Goal: Find specific page/section: Locate a particular part of the current website

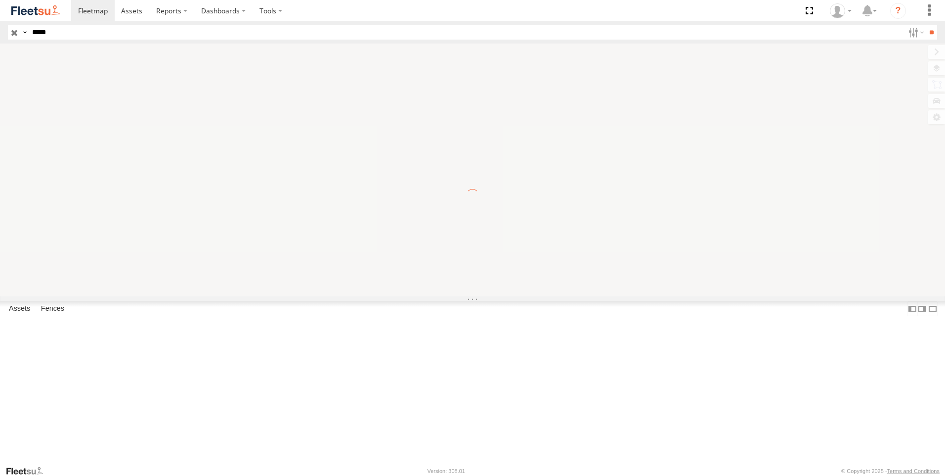
type input "*****"
click at [926, 25] on input "**" at bounding box center [931, 32] width 11 height 14
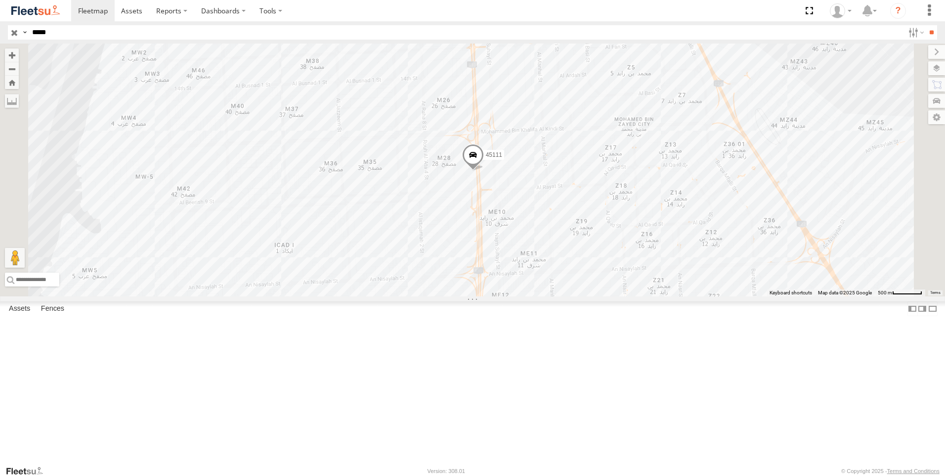
click at [484, 171] on span at bounding box center [473, 157] width 22 height 27
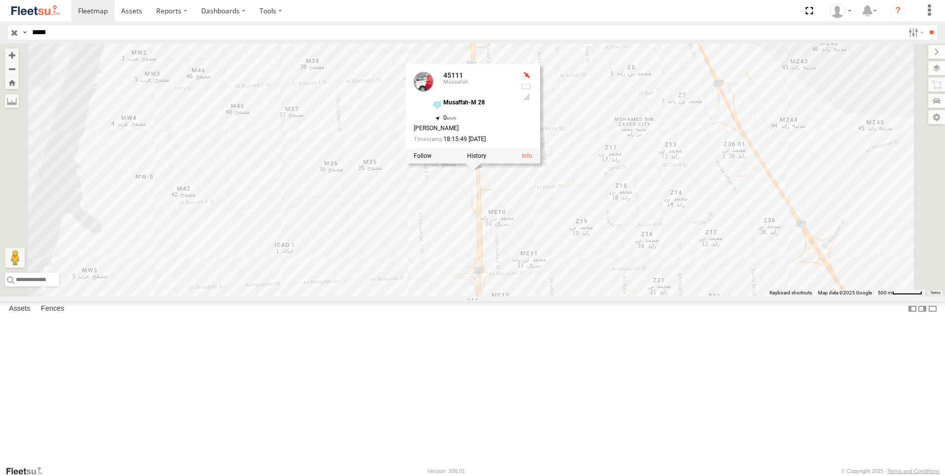
click at [582, 266] on div "45111 45111 [PERSON_NAME]-M 28 24.34076 , 54.52546 0 [PERSON_NAME] 18:15:49 [DA…" at bounding box center [472, 169] width 945 height 253
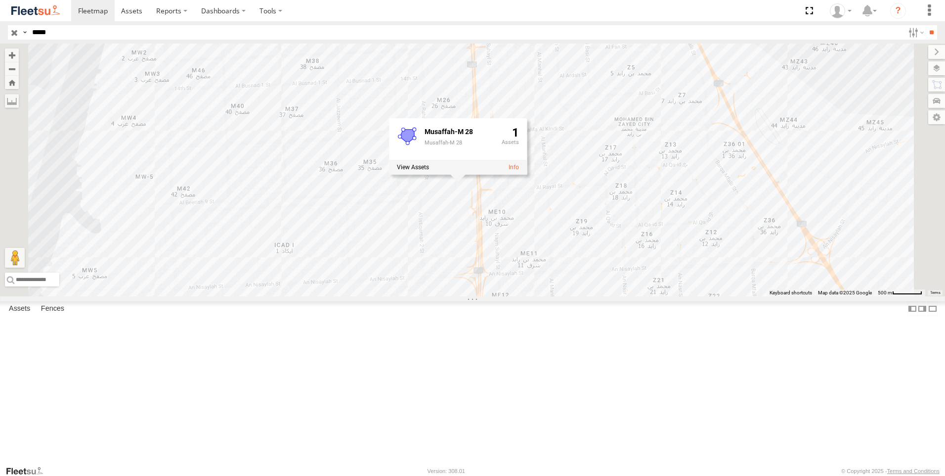
click at [465, 296] on div "45111 Musaffah-M 28 Musaffah-M 28 1" at bounding box center [472, 169] width 945 height 253
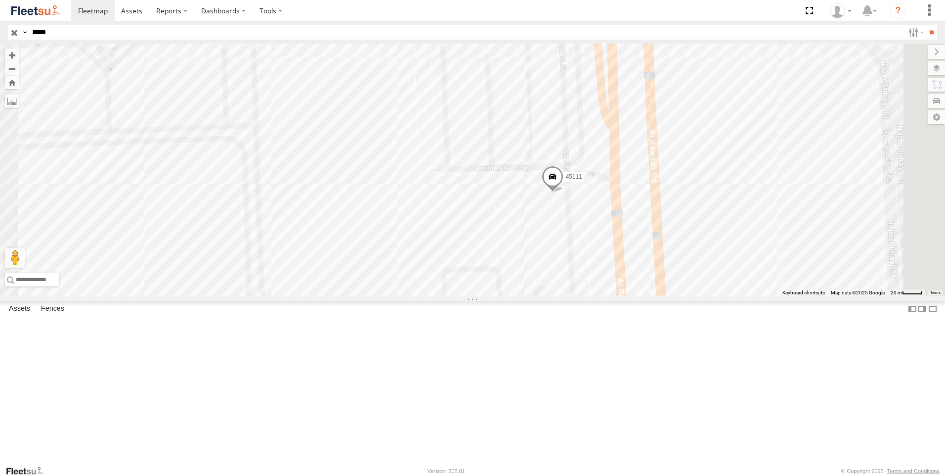
drag, startPoint x: 738, startPoint y: 214, endPoint x: 673, endPoint y: 287, distance: 98.1
click at [673, 287] on div "45111" at bounding box center [472, 169] width 945 height 253
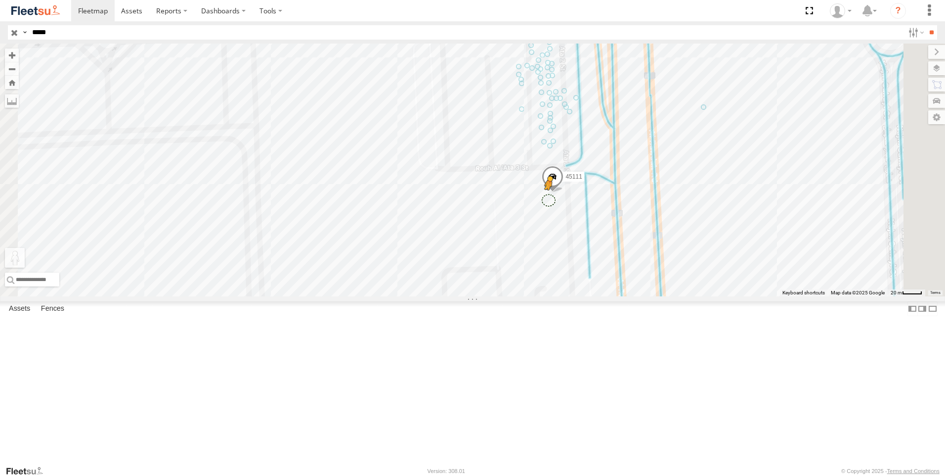
drag, startPoint x: 265, startPoint y: 423, endPoint x: 674, endPoint y: 283, distance: 432.0
click at [674, 283] on div "45111 To activate drag with keyboard, press Alt + Enter. Once in keyboard drag …" at bounding box center [472, 169] width 945 height 253
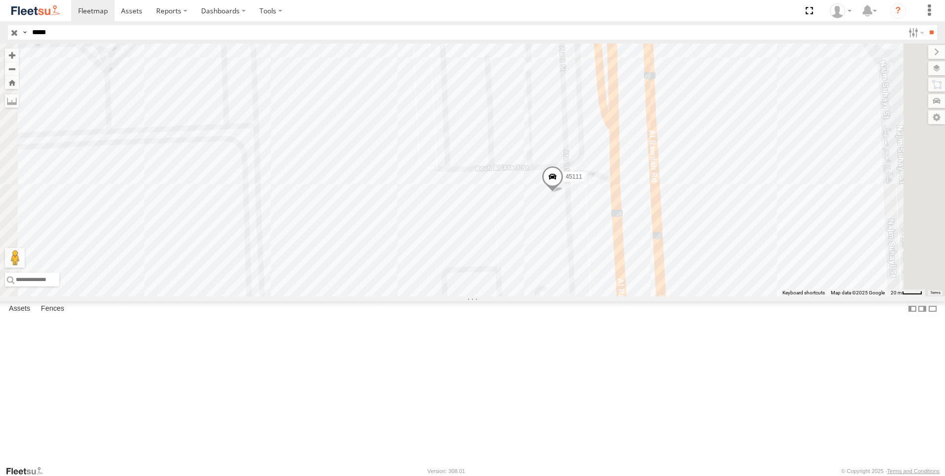
click at [938, 86] on label at bounding box center [936, 85] width 17 height 14
click at [909, 70] on label at bounding box center [927, 68] width 36 height 14
click at [0, 0] on label at bounding box center [0, 0] width 0 height 0
click at [0, 0] on span "Fences" at bounding box center [0, 0] width 0 height 0
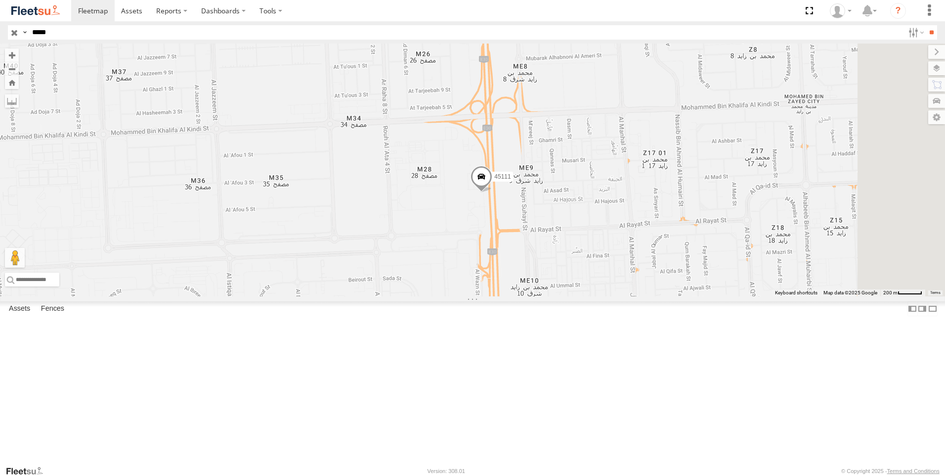
drag, startPoint x: 620, startPoint y: 332, endPoint x: 560, endPoint y: 302, distance: 67.6
click at [560, 296] on div "45111 No data available." at bounding box center [472, 169] width 945 height 253
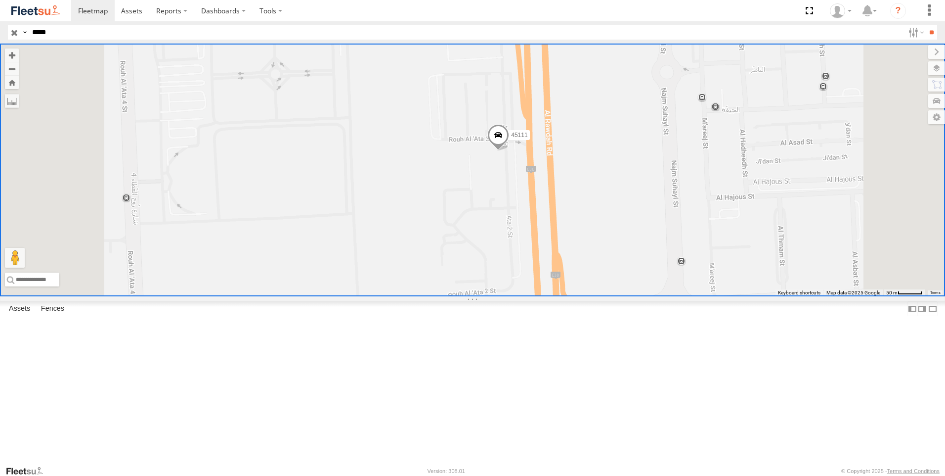
click at [13, 27] on input "button" at bounding box center [14, 32] width 13 height 14
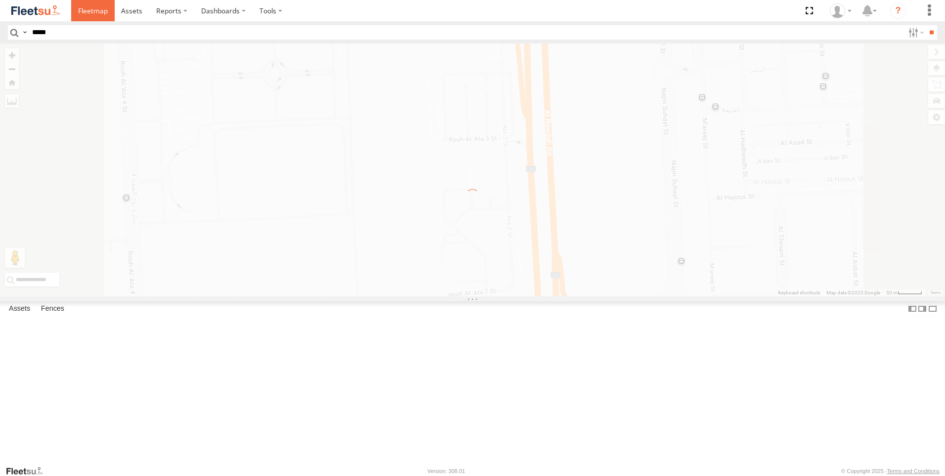
click at [79, 10] on span at bounding box center [93, 10] width 30 height 9
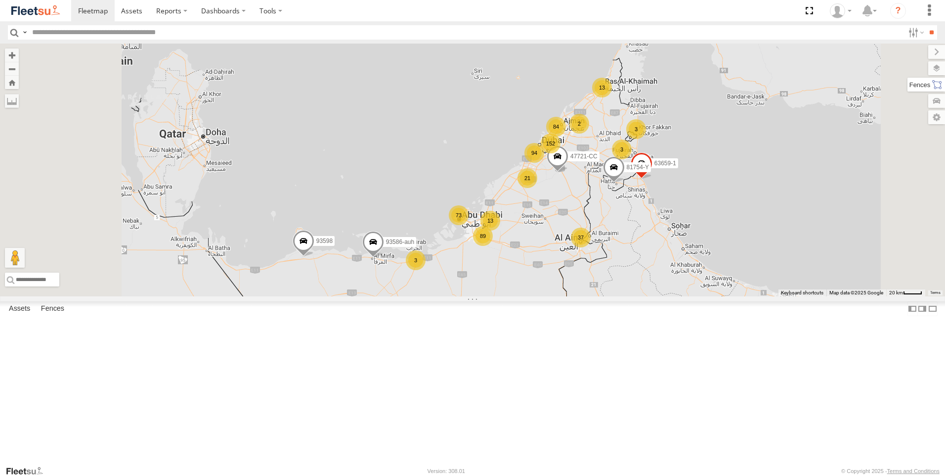
click at [935, 89] on label at bounding box center [927, 85] width 38 height 14
click at [909, 71] on label at bounding box center [927, 68] width 36 height 14
click at [0, 0] on label at bounding box center [0, 0] width 0 height 0
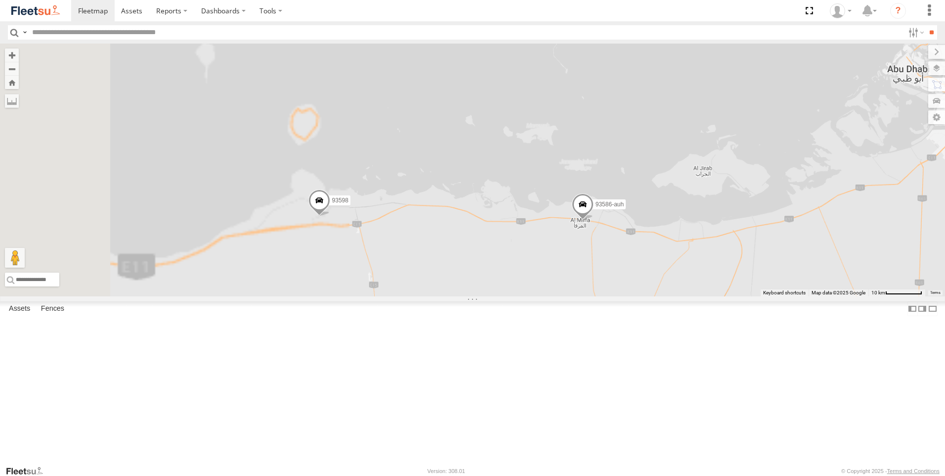
drag, startPoint x: 376, startPoint y: 270, endPoint x: 696, endPoint y: 198, distance: 328.3
click at [696, 198] on div "93598 63659-1 81754-Y 93586-auh 47721-CC" at bounding box center [472, 169] width 945 height 253
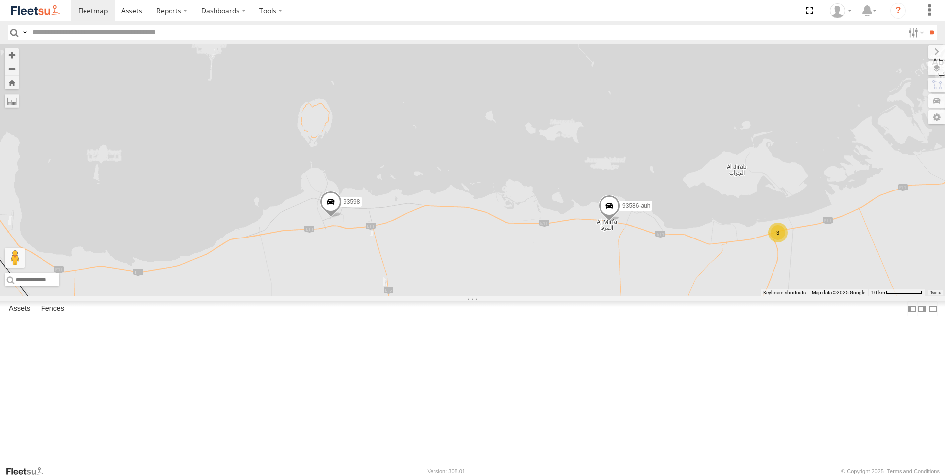
click at [342, 217] on span at bounding box center [331, 204] width 22 height 27
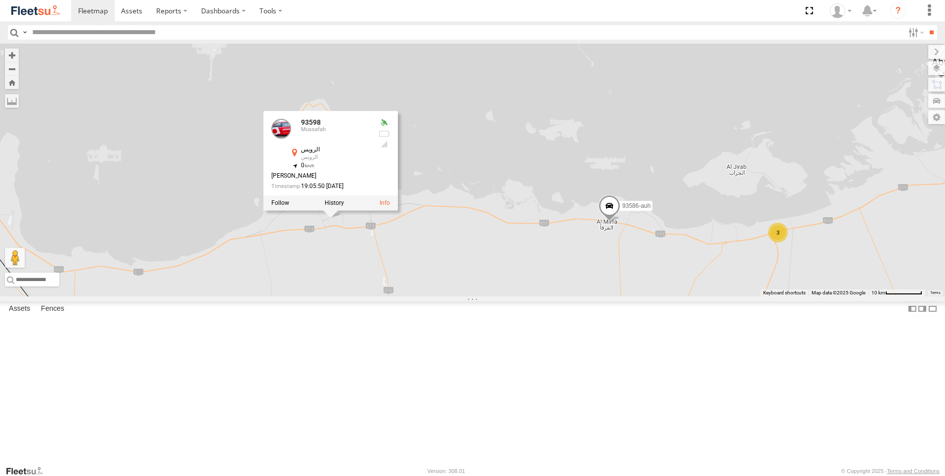
click at [474, 296] on div "93598 63659-1 81754-Y 93586-auh 47721-CC 3 93598 Mussafah الرويس الرويس 24.0710…" at bounding box center [472, 169] width 945 height 253
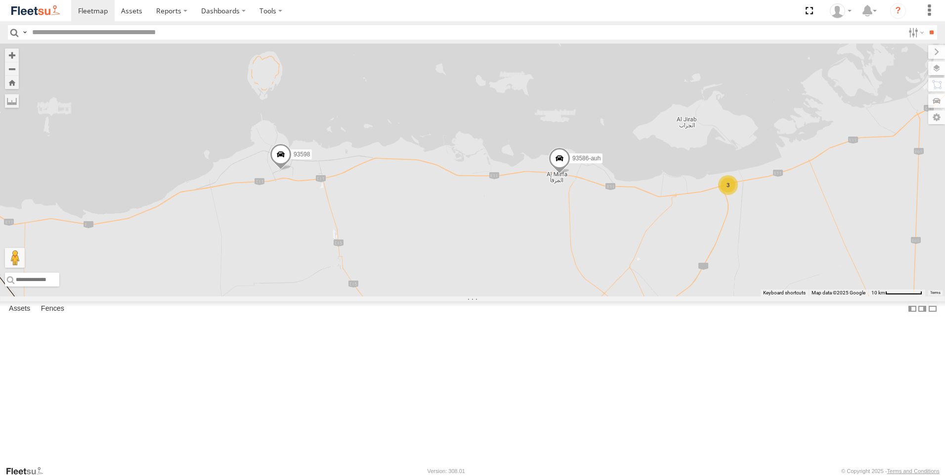
drag, startPoint x: 489, startPoint y: 333, endPoint x: 439, endPoint y: 283, distance: 71.0
click at [439, 283] on div "93598 63659-1 81754-Y 93586-auh 47721-CC 3" at bounding box center [472, 169] width 945 height 253
click at [562, 172] on span at bounding box center [551, 158] width 22 height 27
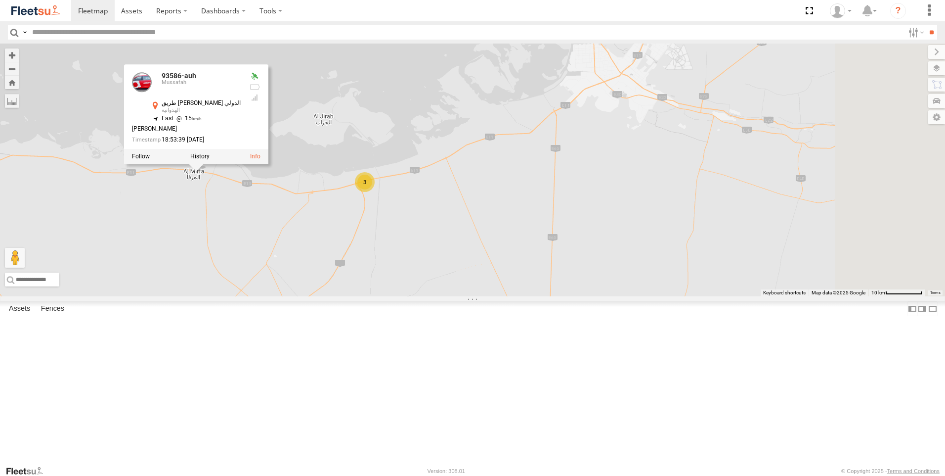
drag, startPoint x: 698, startPoint y: 314, endPoint x: 341, endPoint y: 313, distance: 357.9
click at [341, 296] on div "93598 63659-1 81754-Y 93586-auh 47721-CC 3 93586-auh Mussafah طريق الشيخ خليفة …" at bounding box center [472, 169] width 945 height 253
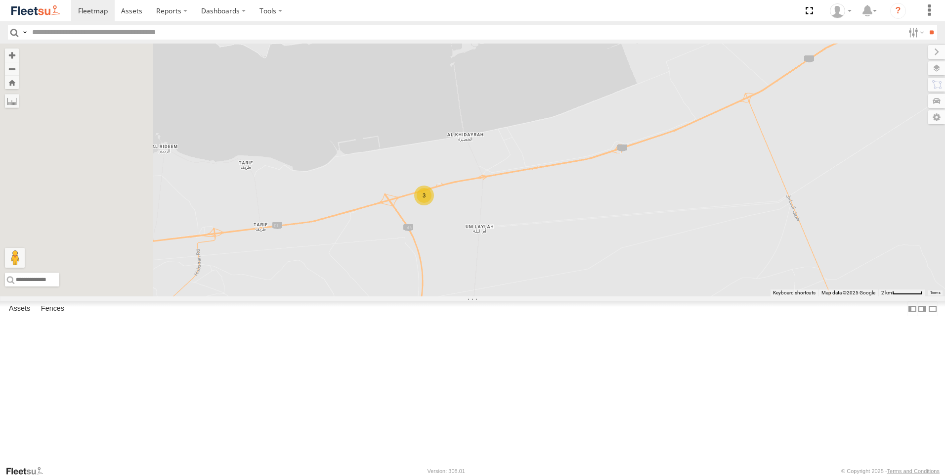
drag, startPoint x: 531, startPoint y: 273, endPoint x: 582, endPoint y: 309, distance: 62.0
click at [582, 296] on div "93598 63659-1 81754-Y 93586-auh 47721-CC 93586-auh Mussafah طريق الشيخ خليفة بن…" at bounding box center [472, 169] width 945 height 253
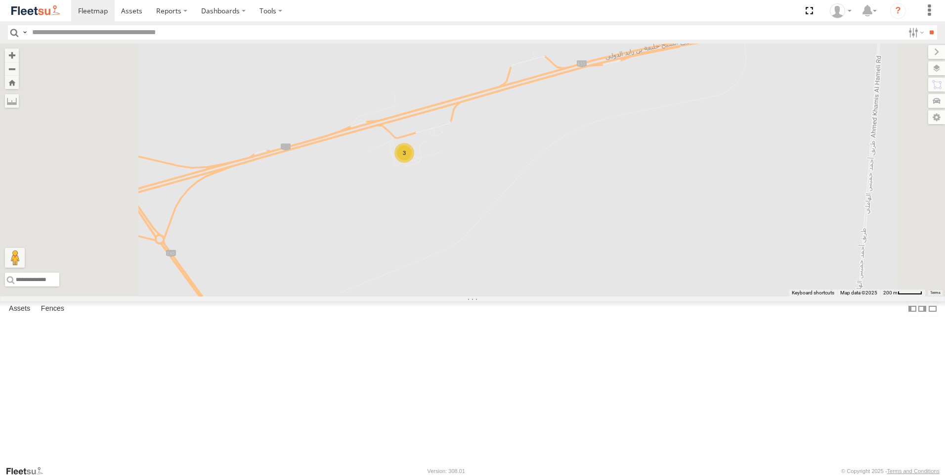
click at [567, 295] on div "93598 63659-1 81754-Y 93586-auh 47721-CC 93586-auh Mussafah طريق الشيخ خليفة بن…" at bounding box center [472, 169] width 945 height 253
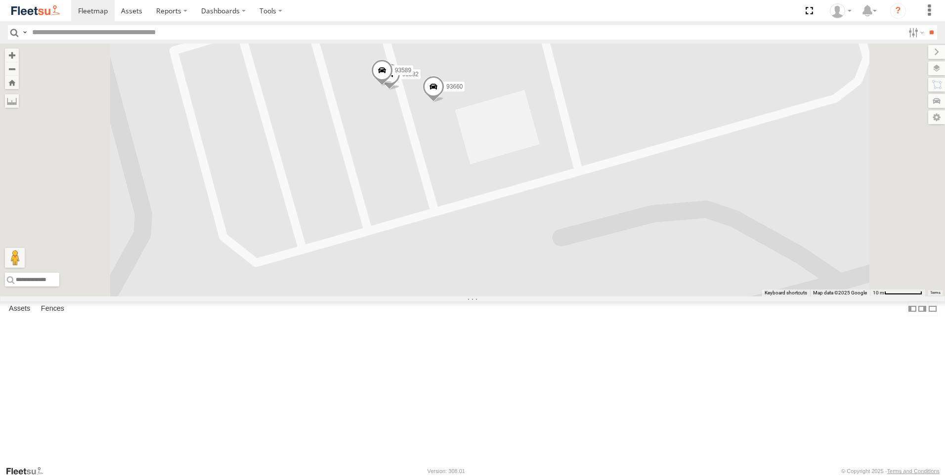
click at [393, 86] on span at bounding box center [382, 72] width 22 height 27
click at [514, 200] on div "93598 63659-1 81754-Y 93586-auh 47721-CC 23056 33970 43651 81928 53186 29042 77…" at bounding box center [472, 169] width 945 height 253
click at [444, 102] on span at bounding box center [434, 89] width 22 height 27
click at [524, 213] on div "93598 63659-1 81754-Y 93586-auh 47721-CC 23056 33970 43651 81928 53186 29042 77…" at bounding box center [472, 169] width 945 height 253
click at [400, 90] on span at bounding box center [390, 76] width 22 height 27
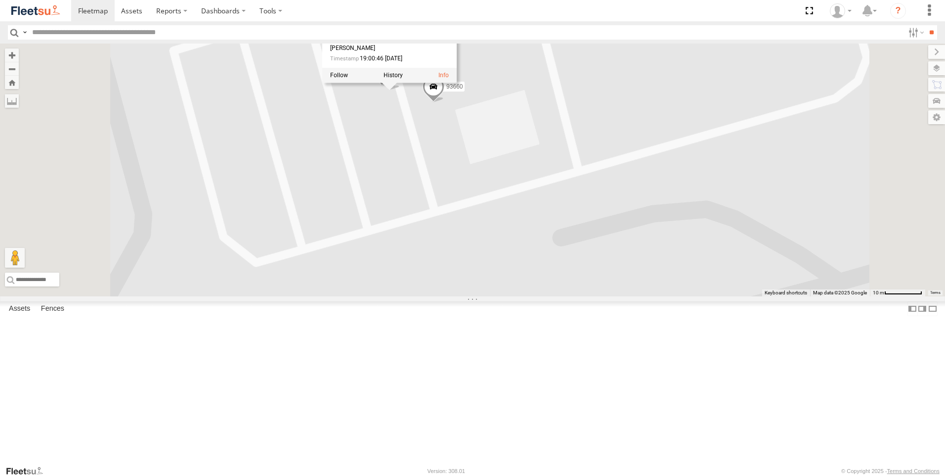
click at [497, 213] on div "93598 63659-1 81754-Y 93586-auh 47721-CC 23056 33970 43651 81928 53186 29042 77…" at bounding box center [472, 169] width 945 height 253
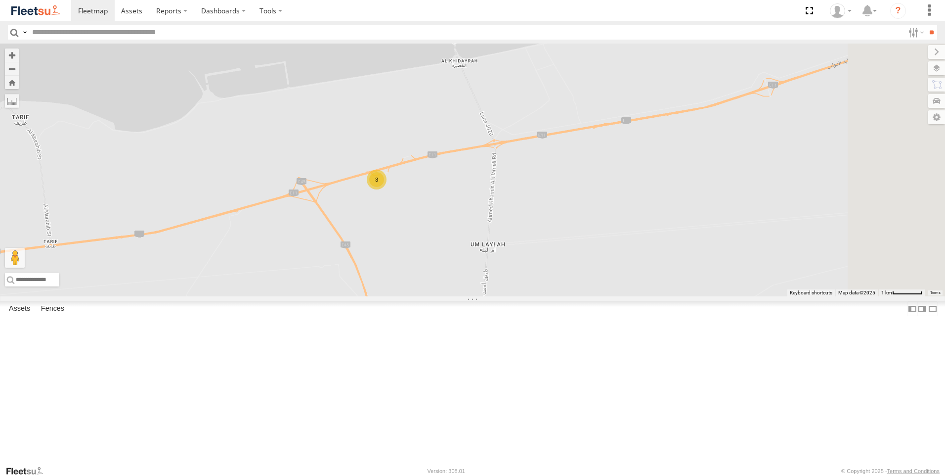
drag, startPoint x: 585, startPoint y: 323, endPoint x: 547, endPoint y: 282, distance: 55.9
click at [547, 282] on div "93598 63659-1 81754-Y 93586-auh 47721-CC 23056 33970 43651 81928 53186 29042 77…" at bounding box center [472, 169] width 945 height 253
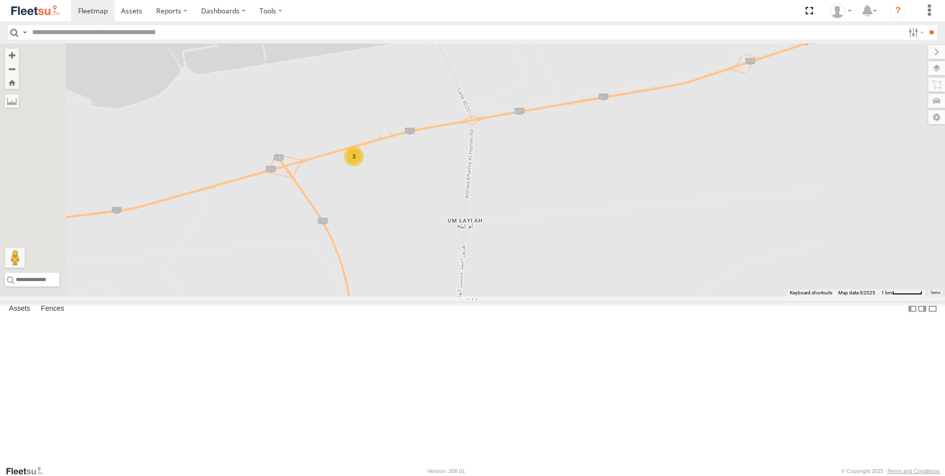
drag, startPoint x: 420, startPoint y: 214, endPoint x: 518, endPoint y: 320, distance: 143.8
click at [518, 296] on div "93598 63659-1 81754-Y 93586-auh 47721-CC 28746-K 23056 43651 81928 53186 29042 …" at bounding box center [472, 169] width 945 height 253
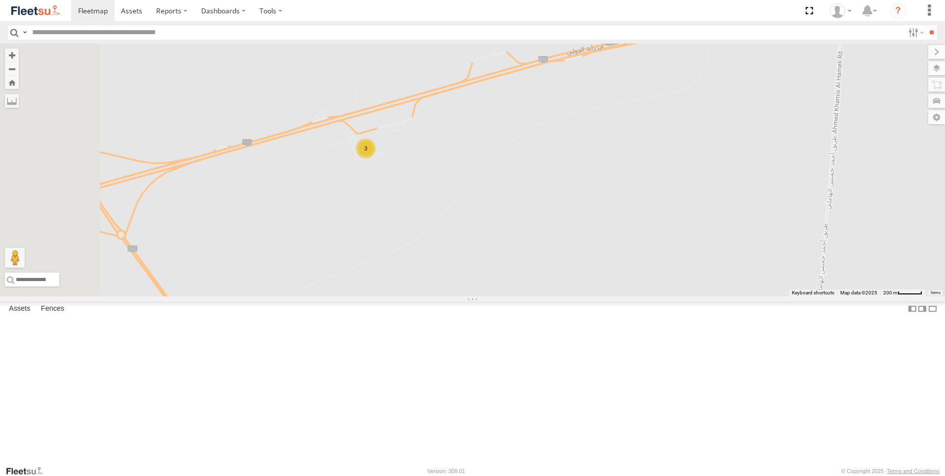
drag, startPoint x: 476, startPoint y: 275, endPoint x: 529, endPoint y: 323, distance: 71.4
click at [529, 296] on div "93598 63659-1 81754-Y 93586-auh 47721-CC 28746-K 23056 43651 81928 53186 29042 …" at bounding box center [472, 169] width 945 height 253
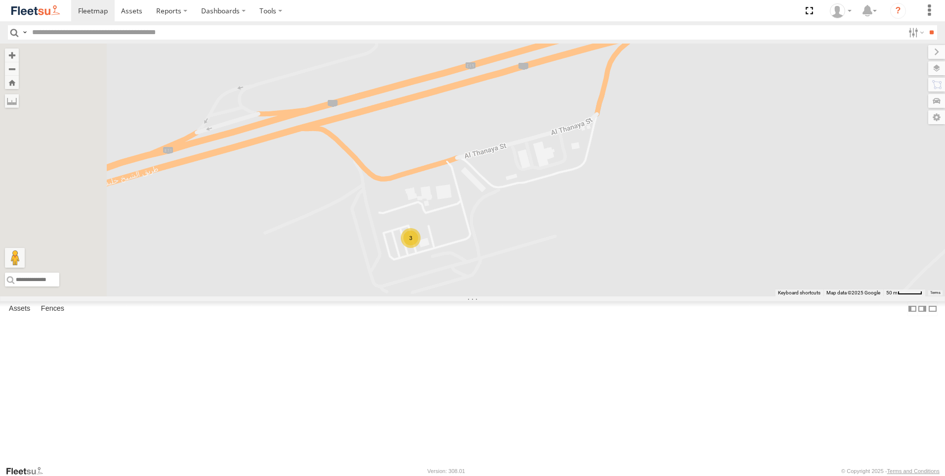
drag, startPoint x: 502, startPoint y: 230, endPoint x: 554, endPoint y: 368, distance: 147.5
click at [554, 296] on div "93598 63659-1 81754-Y 93586-auh 47721-CC 28746-K 23056 43651 81928 53186 29042 …" at bounding box center [472, 169] width 945 height 253
